Goal: Check status

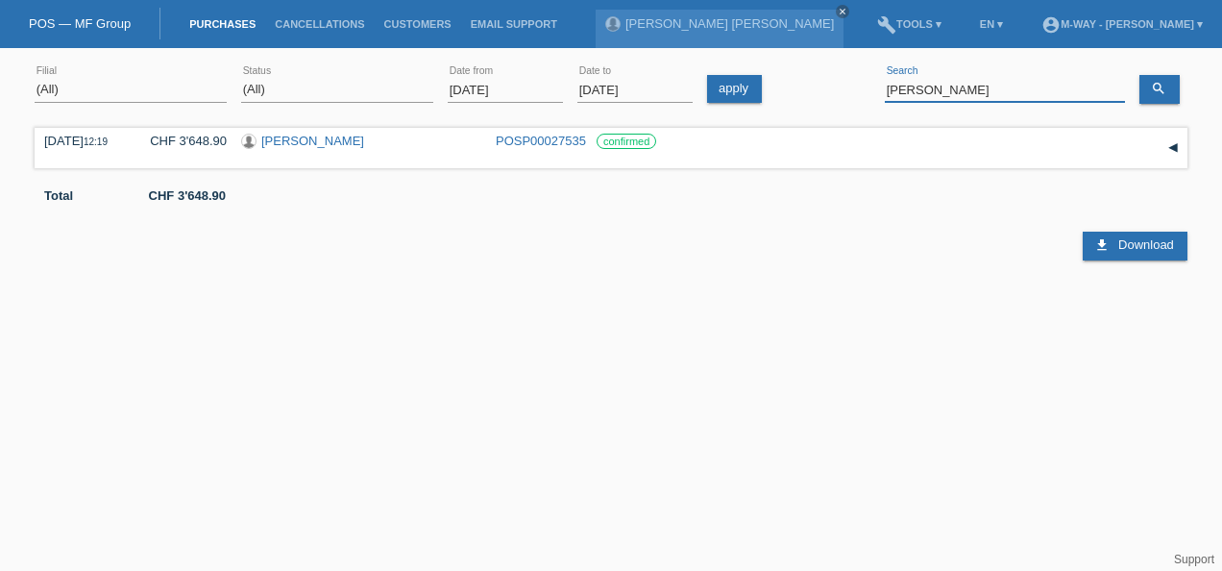
drag, startPoint x: 949, startPoint y: 84, endPoint x: 878, endPoint y: 87, distance: 71.2
click at [878, 87] on div "(All) Aarau Alexand'Ro Edouard'O Passion Vélo SàRL Basel Bern City Bern Expo Be…" at bounding box center [611, 90] width 1153 height 65
type input "schicker"
click at [303, 143] on link "[PERSON_NAME]" at bounding box center [312, 141] width 103 height 14
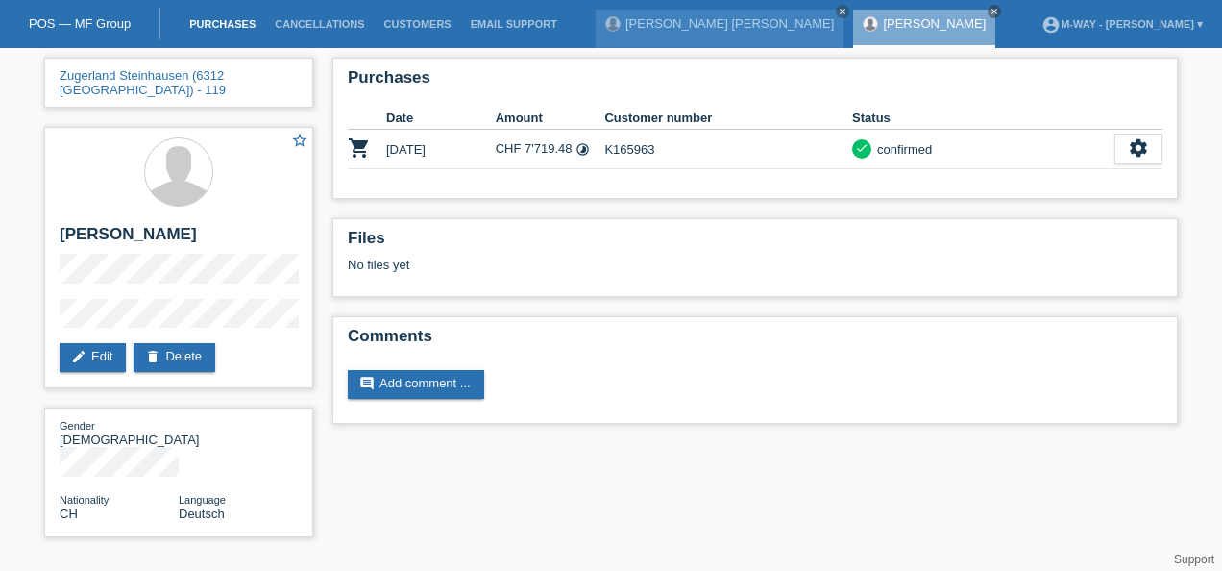
click at [230, 19] on link "Purchases" at bounding box center [222, 24] width 85 height 12
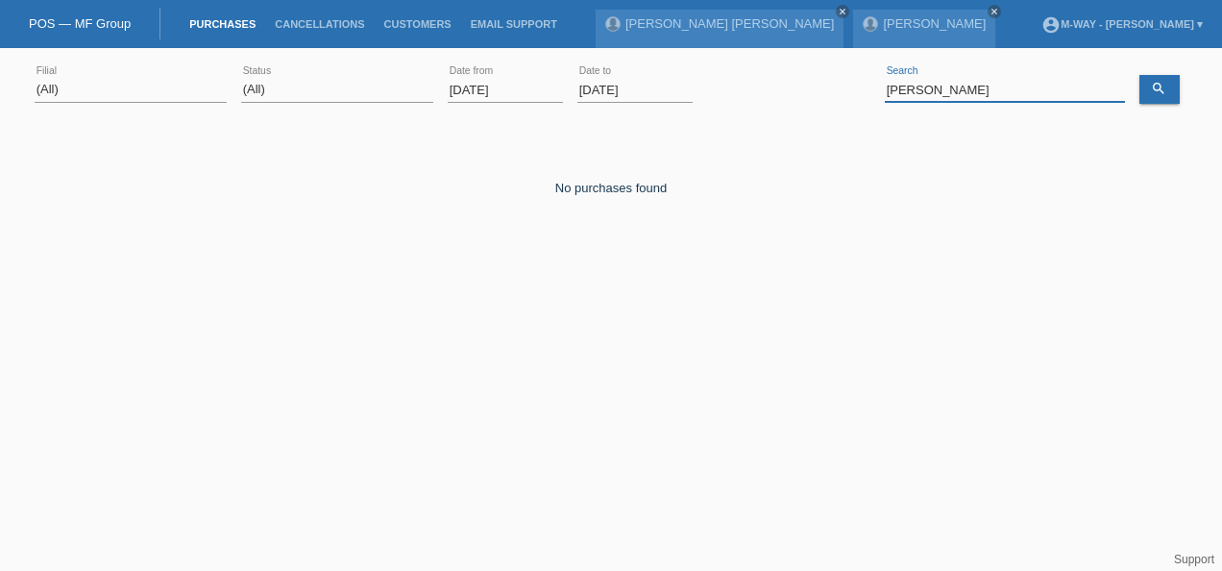
drag, startPoint x: 945, startPoint y: 88, endPoint x: 843, endPoint y: 74, distance: 102.8
click at [845, 79] on div "(All) [PERSON_NAME] Passion Vélo SàRL [GEOGRAPHIC_DATA] [GEOGRAPHIC_DATA] [GEOG…" at bounding box center [611, 90] width 1153 height 65
type input "hava"
click at [530, 89] on input "[DATE]" at bounding box center [505, 90] width 115 height 24
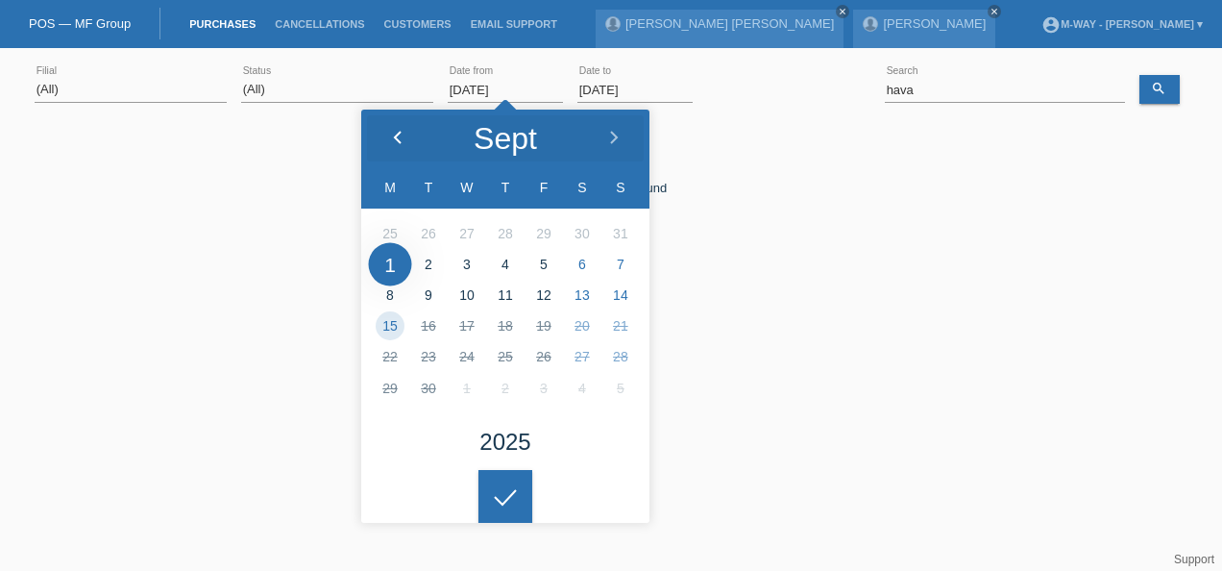
click at [413, 143] on div at bounding box center [397, 139] width 72 height 58
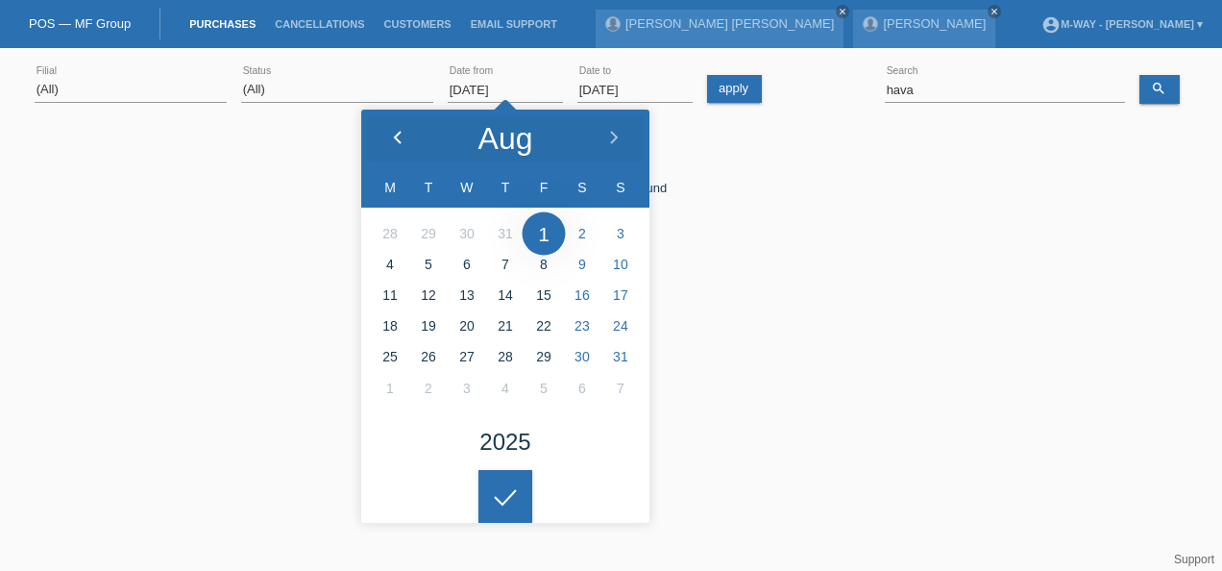
click at [413, 143] on div at bounding box center [397, 139] width 72 height 58
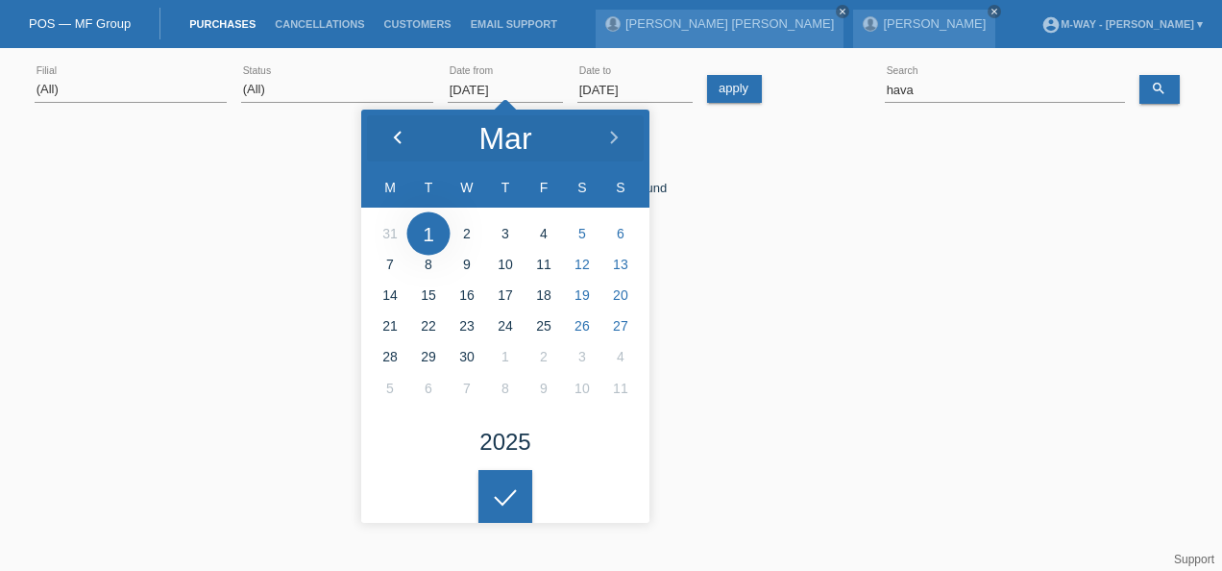
click at [413, 143] on div at bounding box center [397, 139] width 72 height 58
type input "03.02.2025"
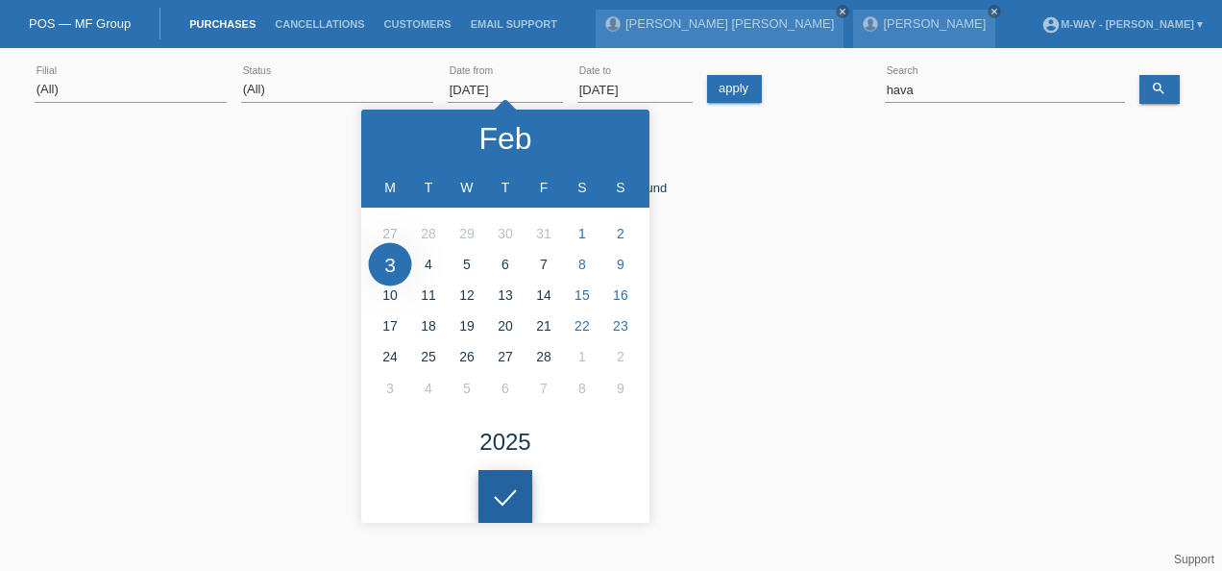
click at [500, 486] on div at bounding box center [505, 497] width 54 height 54
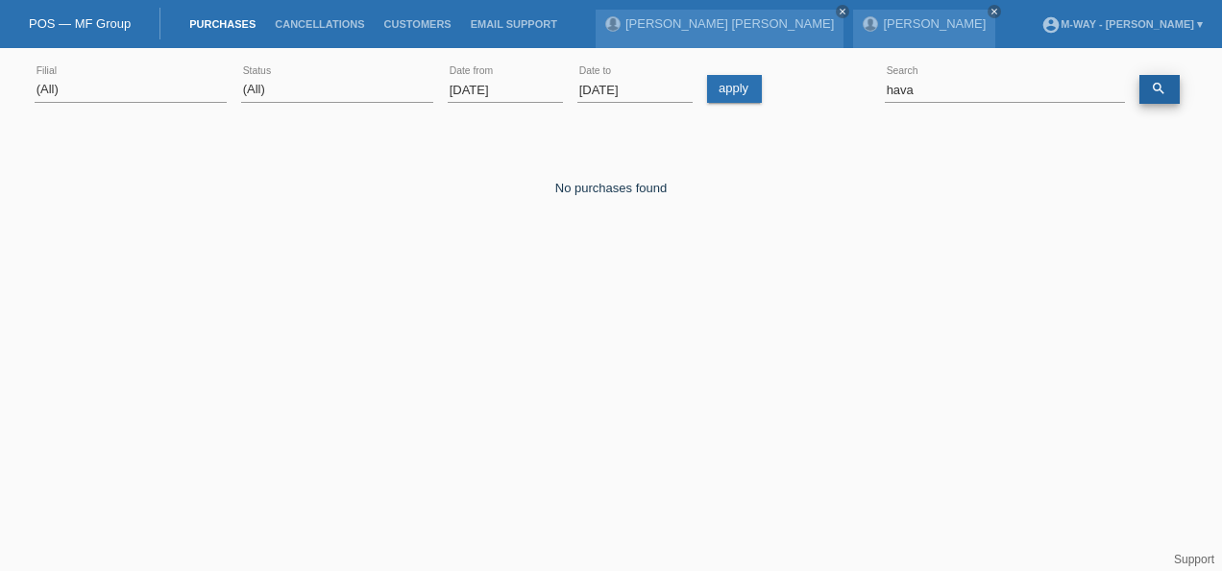
click at [1155, 80] on link "search" at bounding box center [1159, 89] width 40 height 29
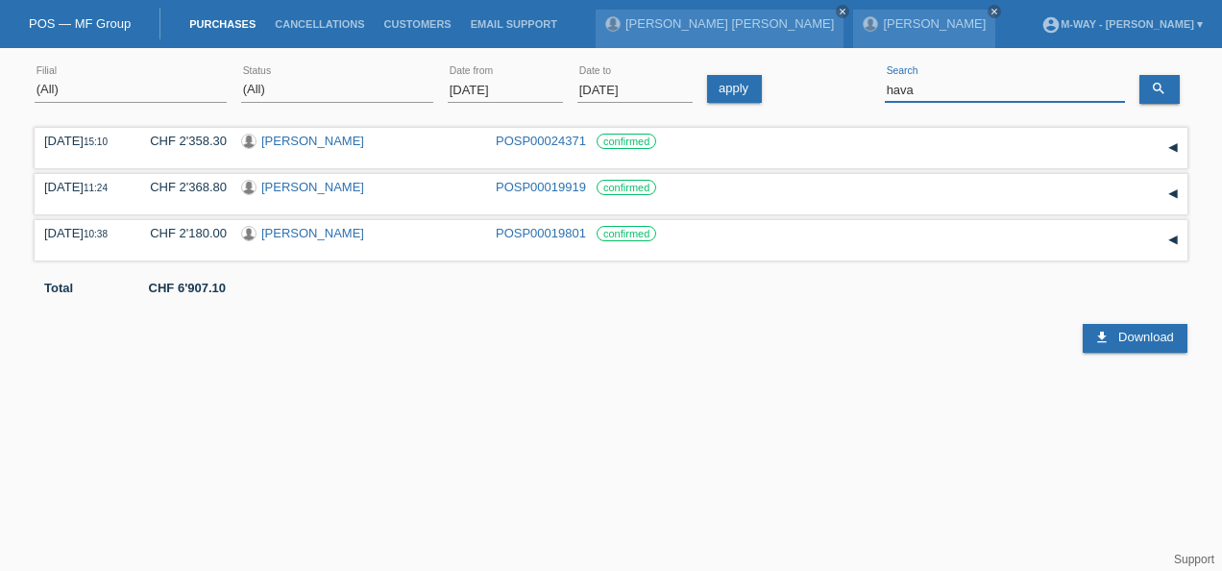
drag, startPoint x: 937, startPoint y: 92, endPoint x: 834, endPoint y: 93, distance: 102.8
click at [834, 93] on div "(All) Aarau Alexand'Ro Edouard'O Passion Vélo SàRL Basel Bern City Bern Expo Be…" at bounding box center [611, 90] width 1153 height 65
click at [1160, 79] on link "search" at bounding box center [1159, 89] width 40 height 29
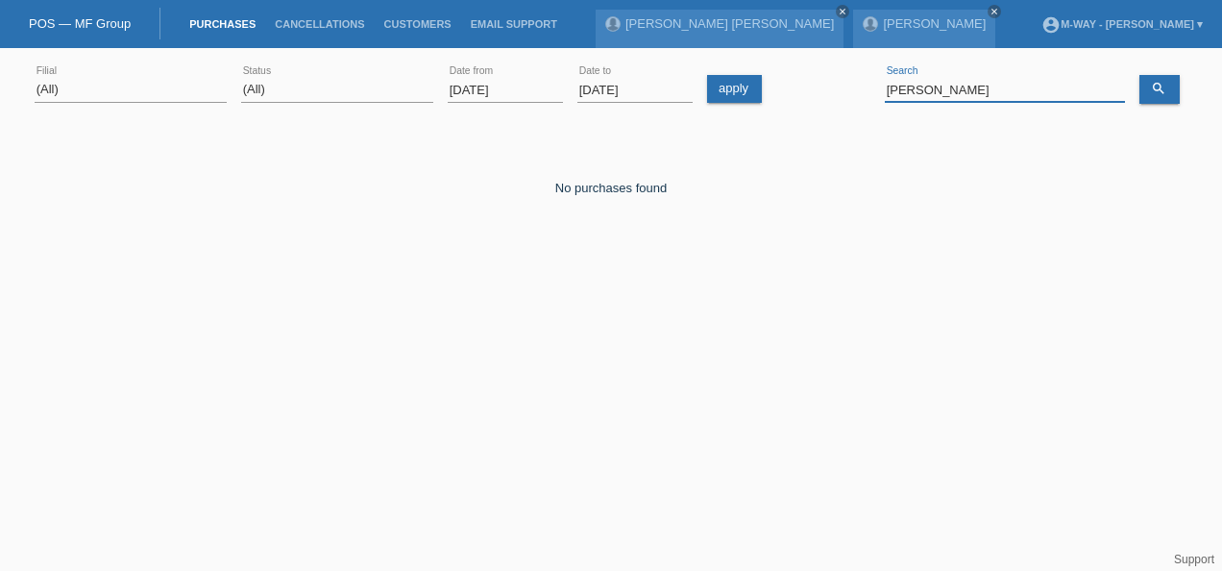
drag, startPoint x: 1002, startPoint y: 87, endPoint x: 822, endPoint y: 73, distance: 180.2
click at [822, 73] on div "(All) Aarau Alexand'Ro Edouard'O Passion Vélo SàRL Basel Bern City Bern Expo Be…" at bounding box center [611, 90] width 1153 height 65
type input "gina"
